Goal: Task Accomplishment & Management: Complete application form

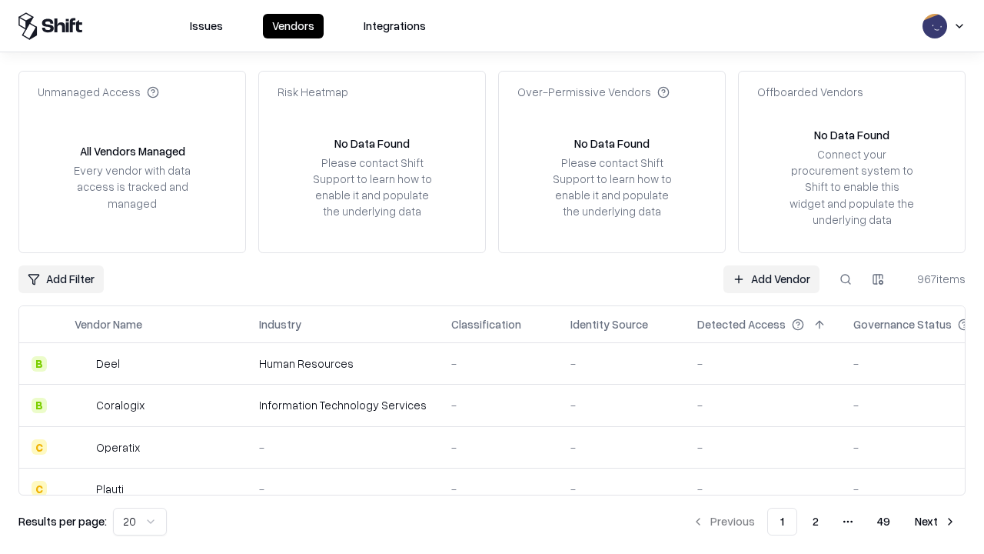
click at [771, 278] on link "Add Vendor" at bounding box center [771, 279] width 96 height 28
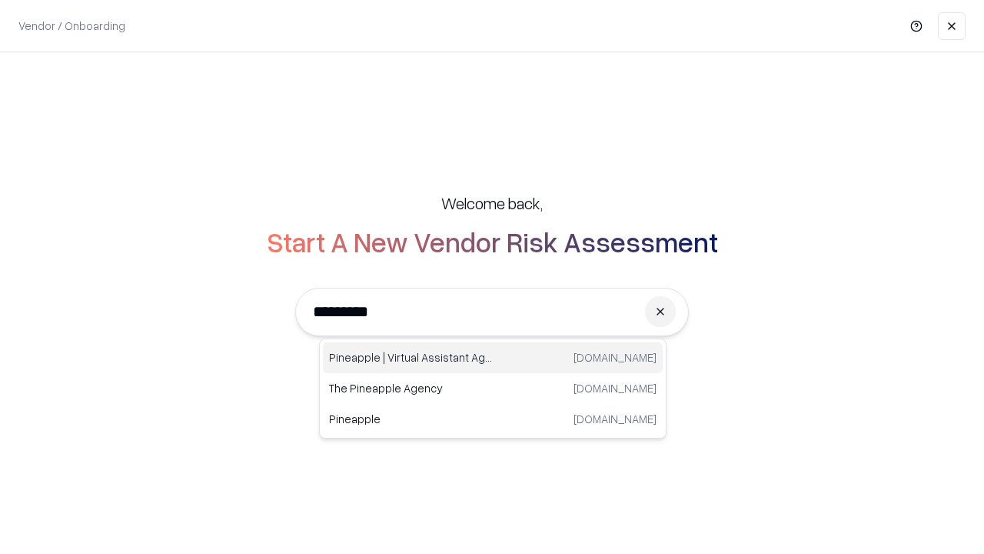
click at [493, 358] on div "Pineapple | Virtual Assistant Agency [DOMAIN_NAME]" at bounding box center [493, 357] width 340 height 31
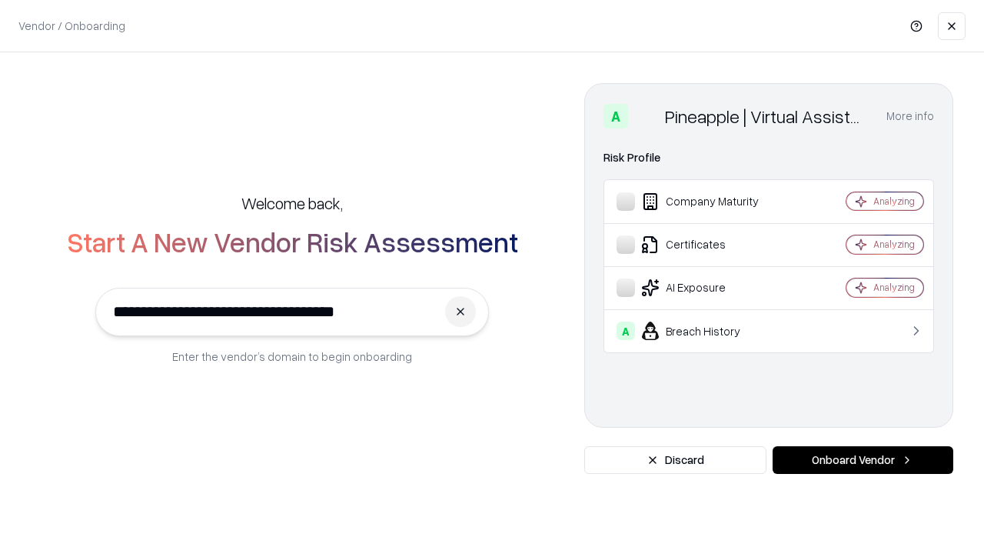
type input "**********"
click at [863, 460] on button "Onboard Vendor" at bounding box center [863, 460] width 181 height 28
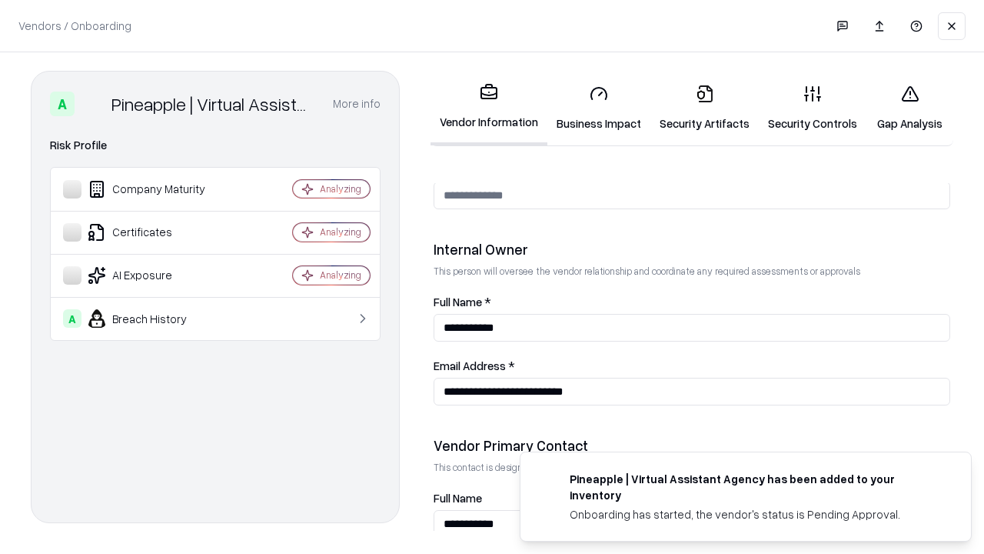
scroll to position [797, 0]
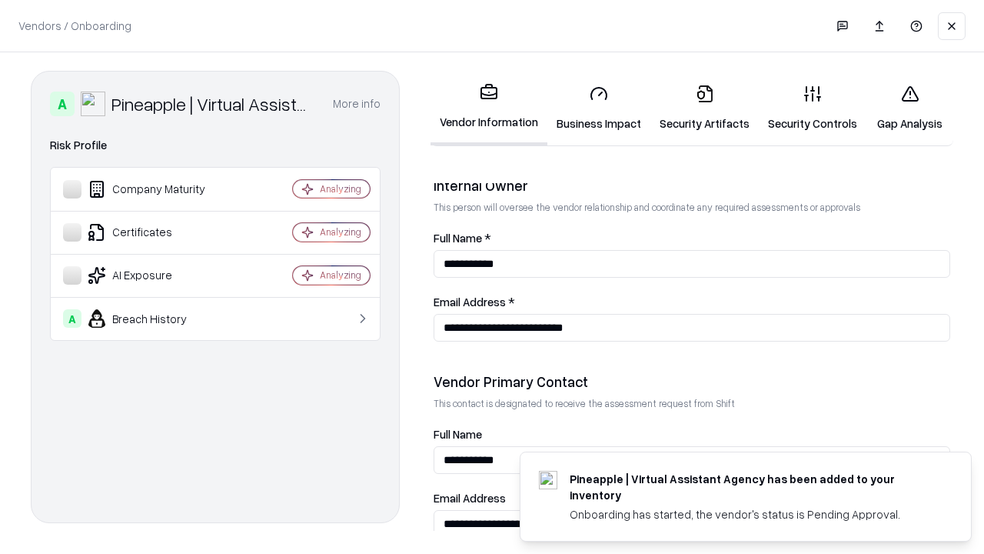
click at [599, 108] on link "Business Impact" at bounding box center [598, 108] width 103 height 72
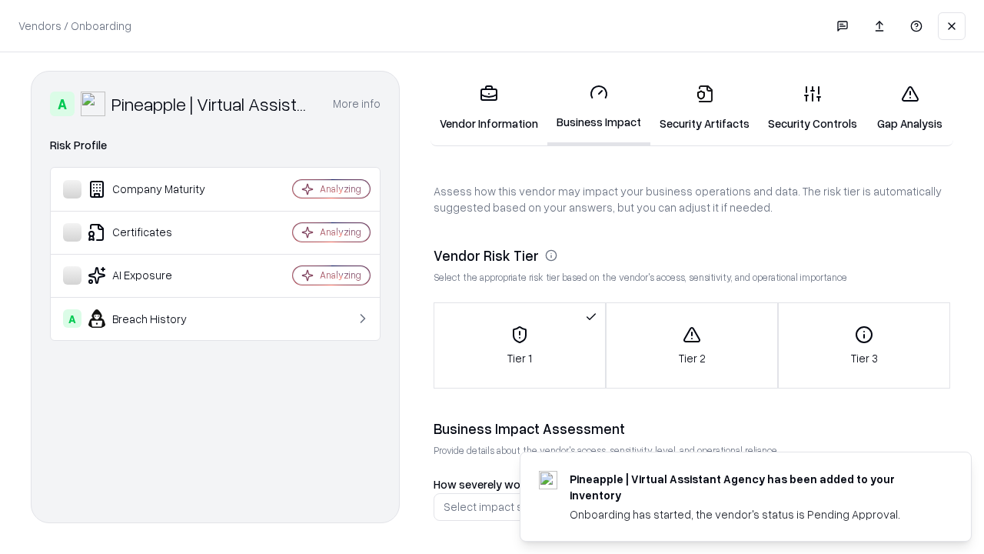
click at [704, 108] on link "Security Artifacts" at bounding box center [704, 108] width 108 height 72
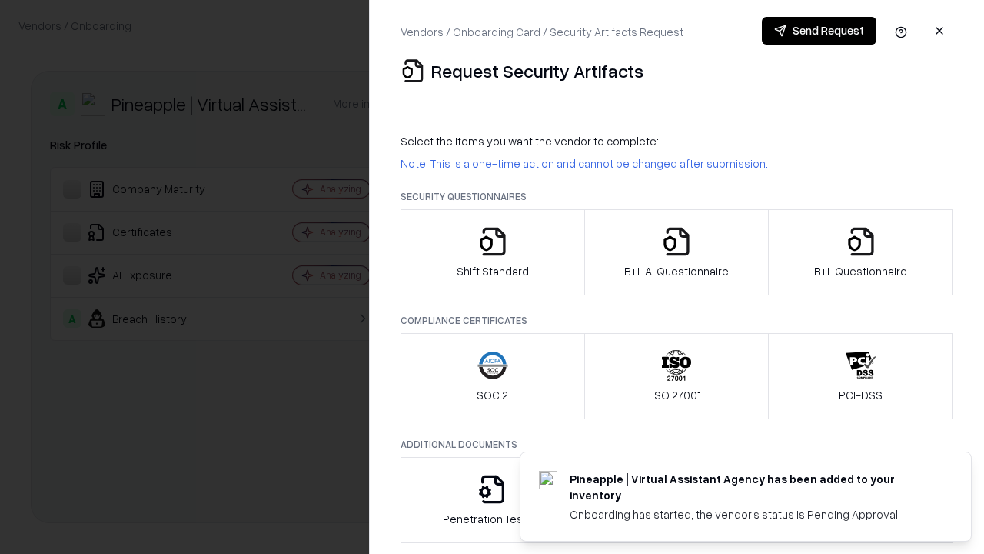
click at [492, 252] on icon "button" at bounding box center [492, 241] width 31 height 31
click at [819, 31] on button "Send Request" at bounding box center [819, 31] width 115 height 28
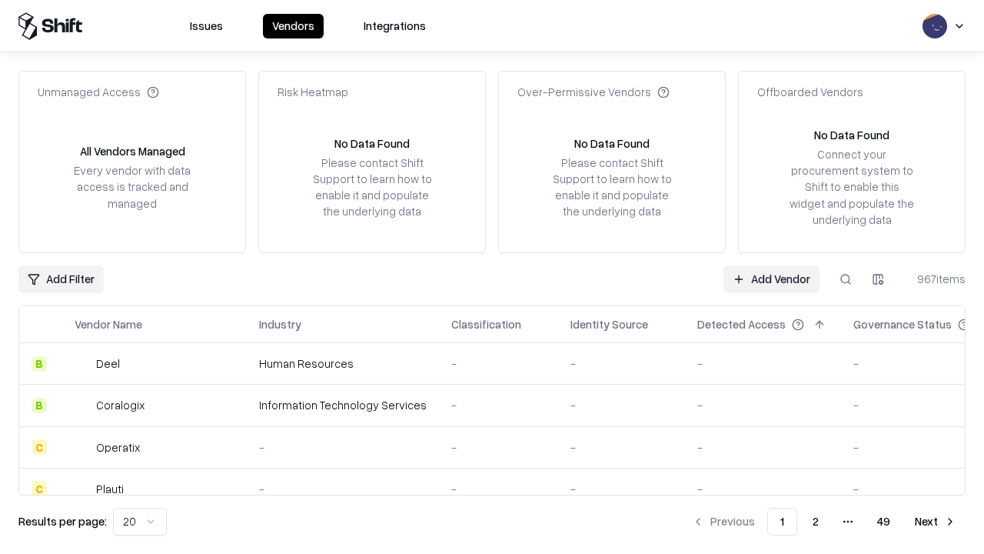
click at [846, 278] on button at bounding box center [846, 279] width 28 height 28
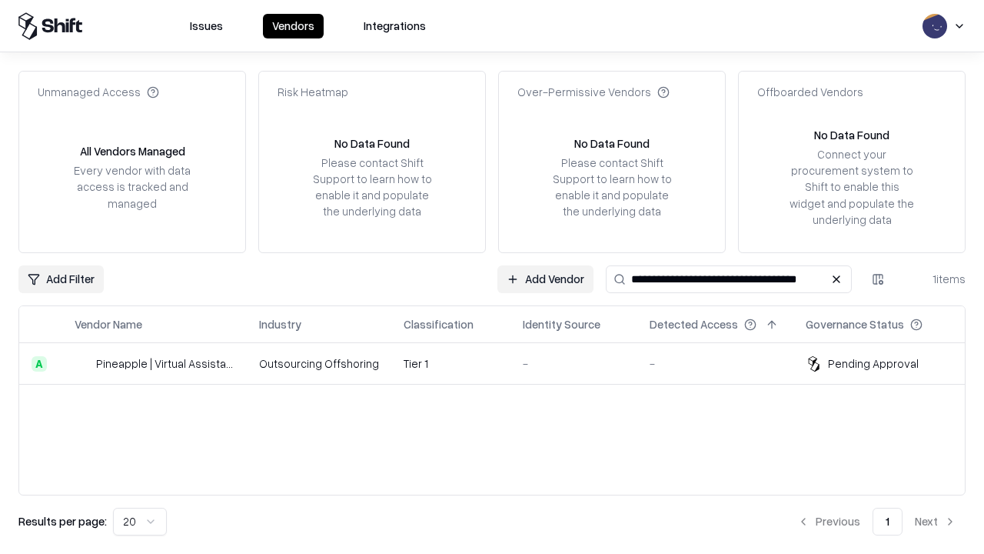
type input "**********"
click at [501, 363] on td "Tier 1" at bounding box center [450, 364] width 119 height 42
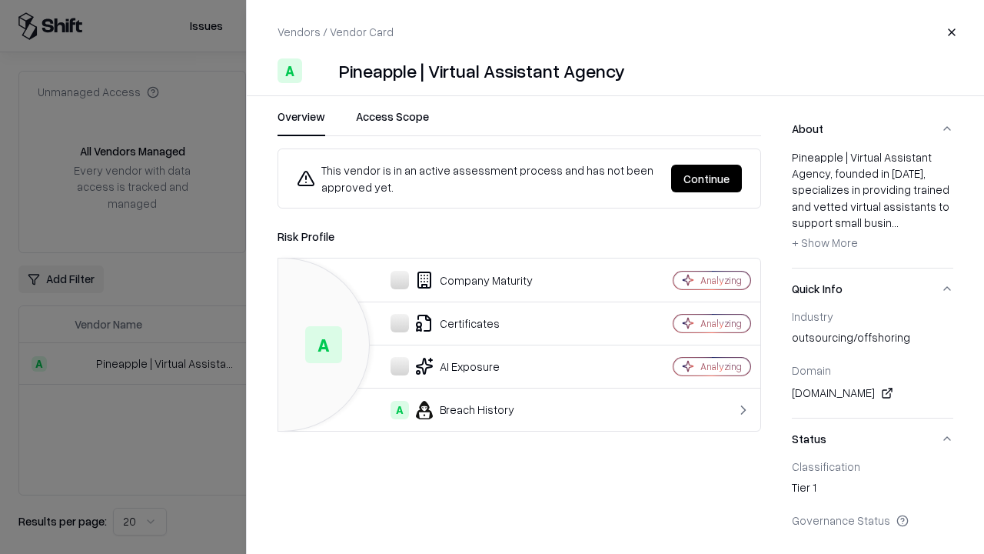
click at [707, 178] on button "Continue" at bounding box center [706, 179] width 71 height 28
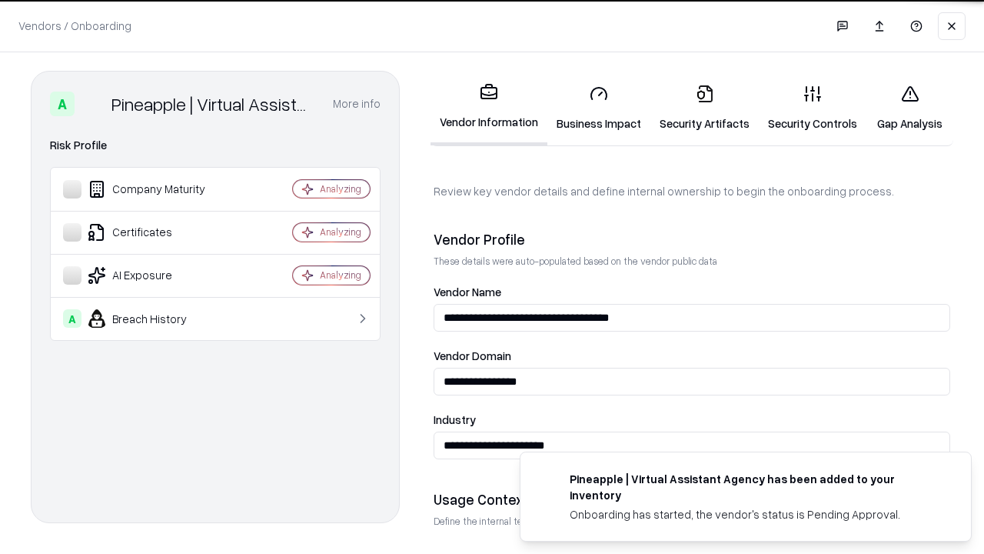
click at [704, 108] on link "Security Artifacts" at bounding box center [704, 108] width 108 height 72
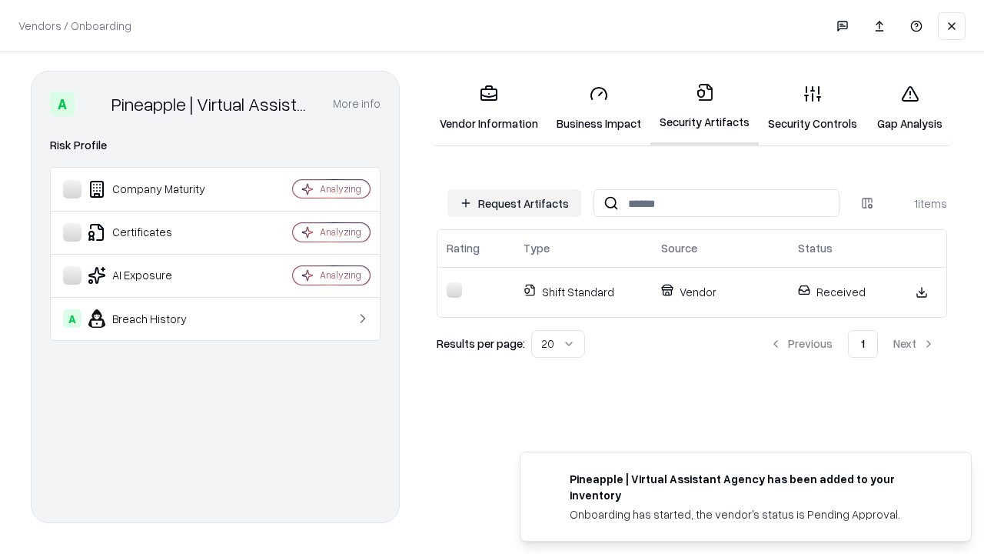
click at [910, 108] on link "Gap Analysis" at bounding box center [909, 108] width 87 height 72
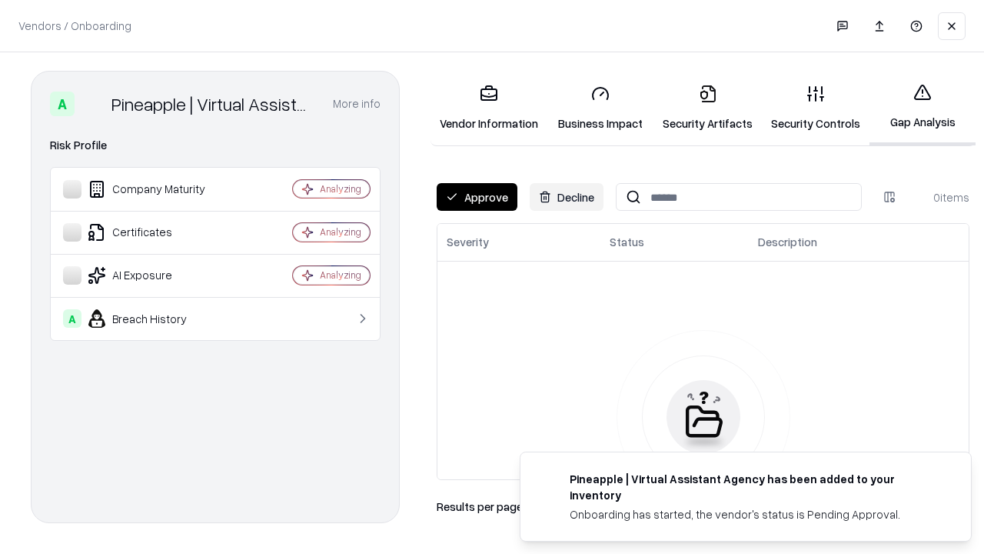
click at [477, 197] on button "Approve" at bounding box center [477, 197] width 81 height 28
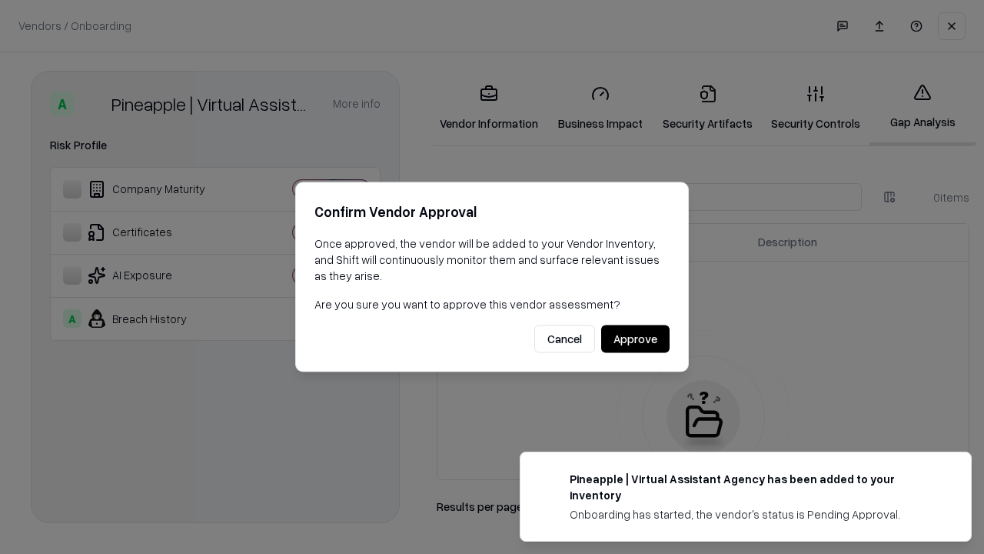
click at [635, 338] on button "Approve" at bounding box center [635, 339] width 68 height 28
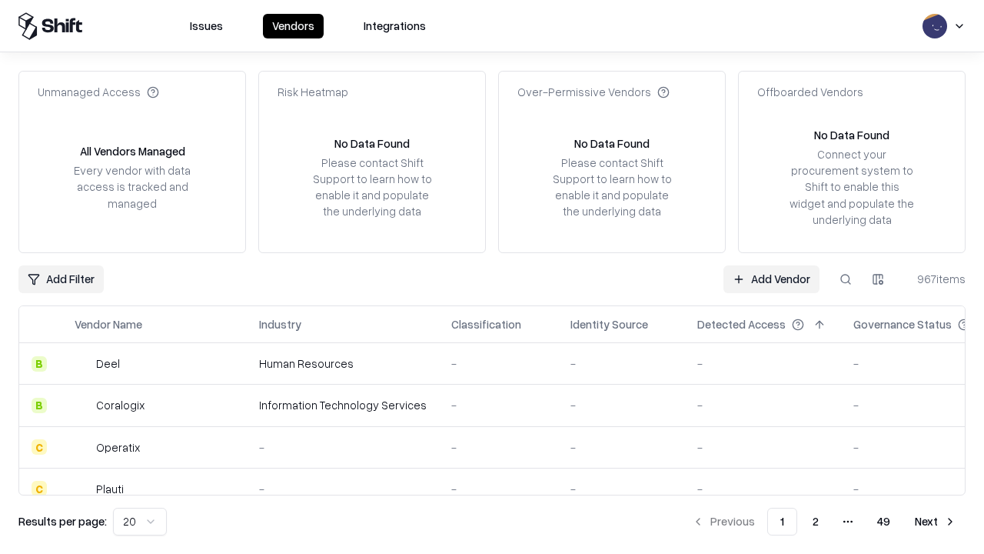
type input "**********"
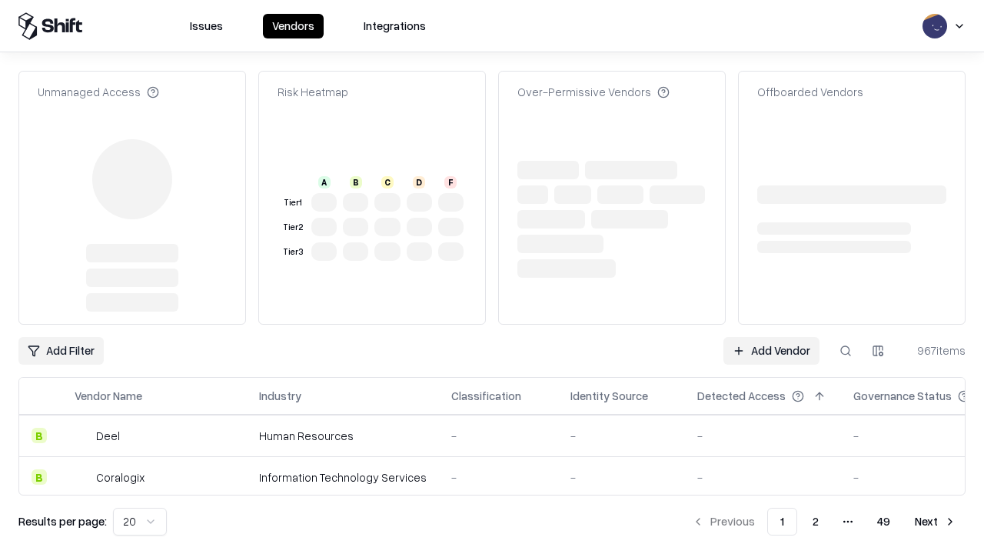
click at [771, 337] on link "Add Vendor" at bounding box center [771, 351] width 96 height 28
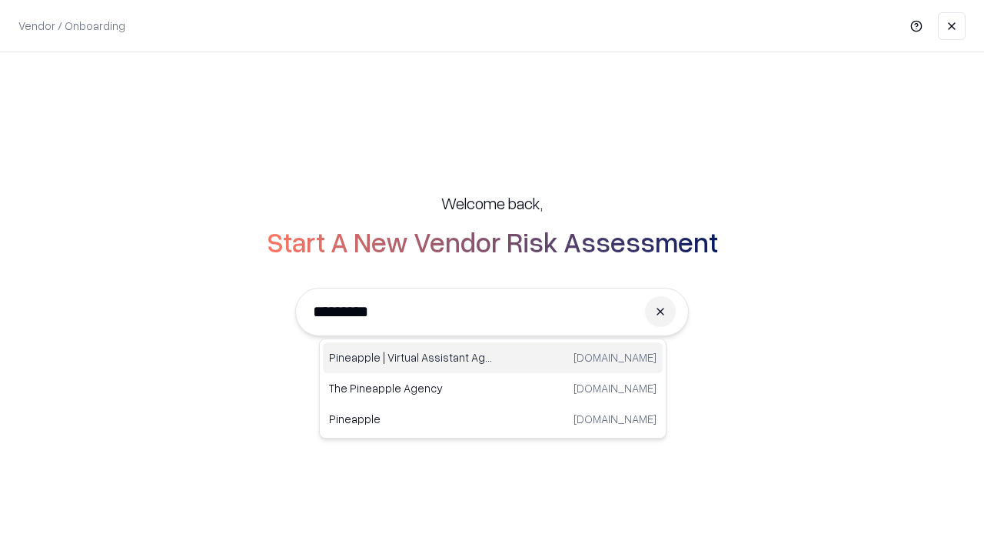
click at [493, 358] on div "Pineapple | Virtual Assistant Agency [DOMAIN_NAME]" at bounding box center [493, 357] width 340 height 31
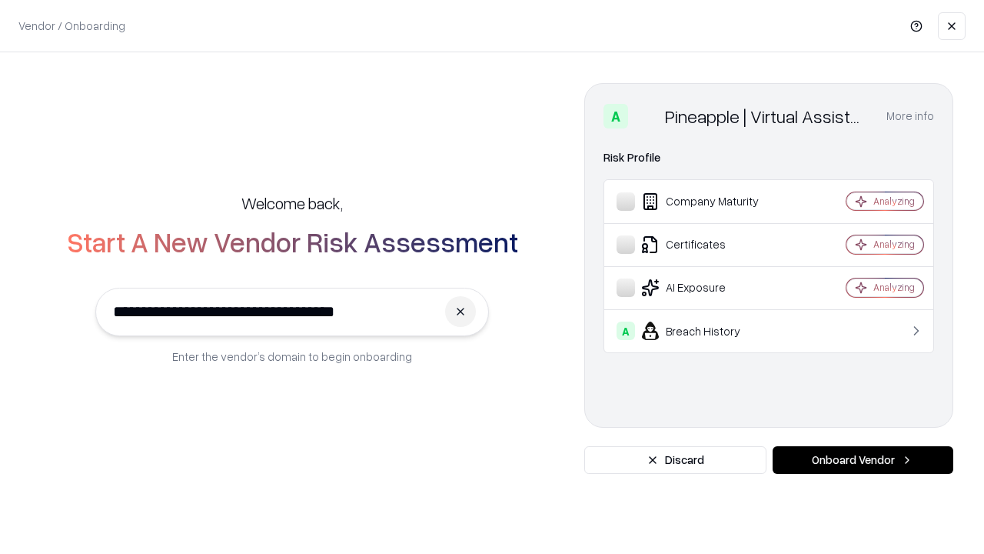
type input "**********"
click at [863, 460] on button "Onboard Vendor" at bounding box center [863, 460] width 181 height 28
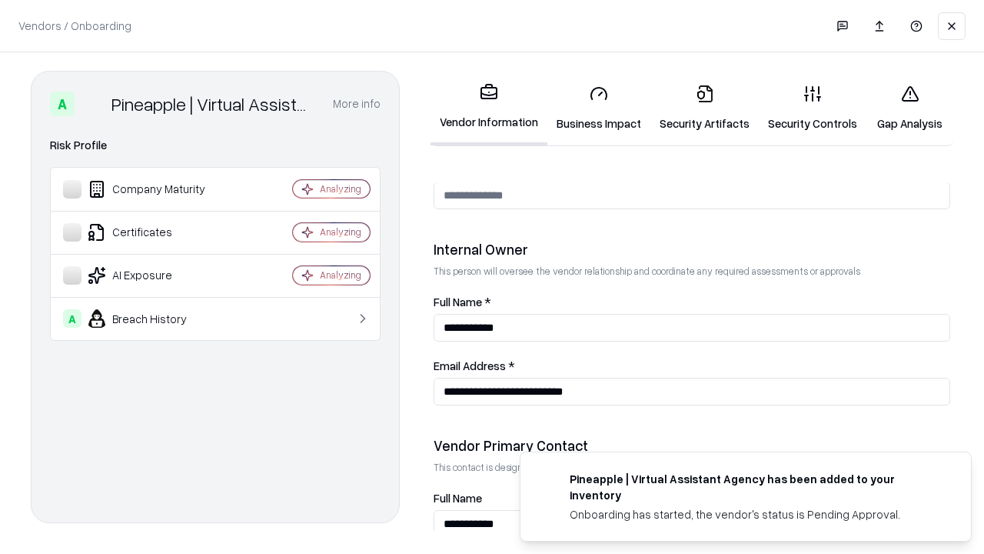
scroll to position [797, 0]
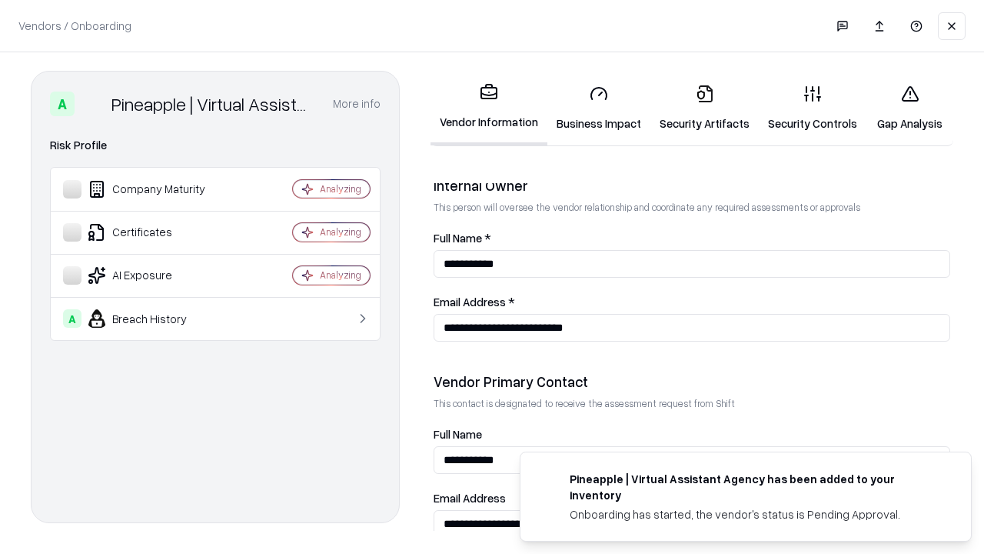
click at [910, 108] on link "Gap Analysis" at bounding box center [909, 108] width 87 height 72
